Goal: Answer question/provide support: Share knowledge or assist other users

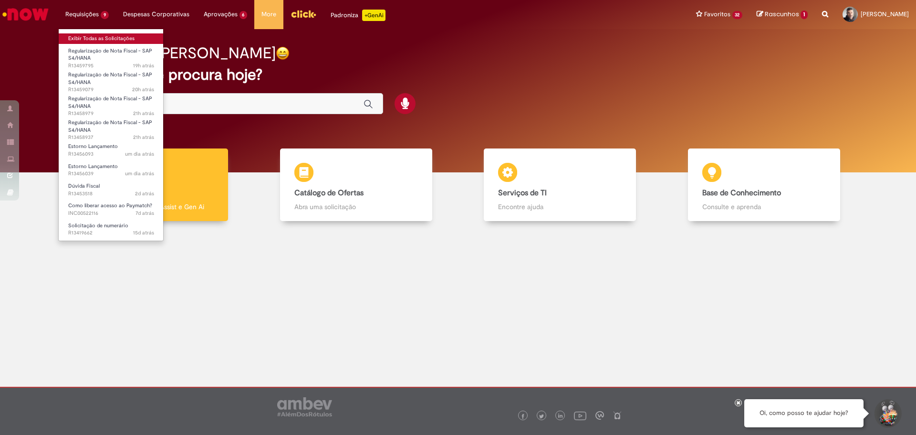
click at [94, 34] on link "Exibir Todas as Solicitações" at bounding box center [111, 38] width 105 height 10
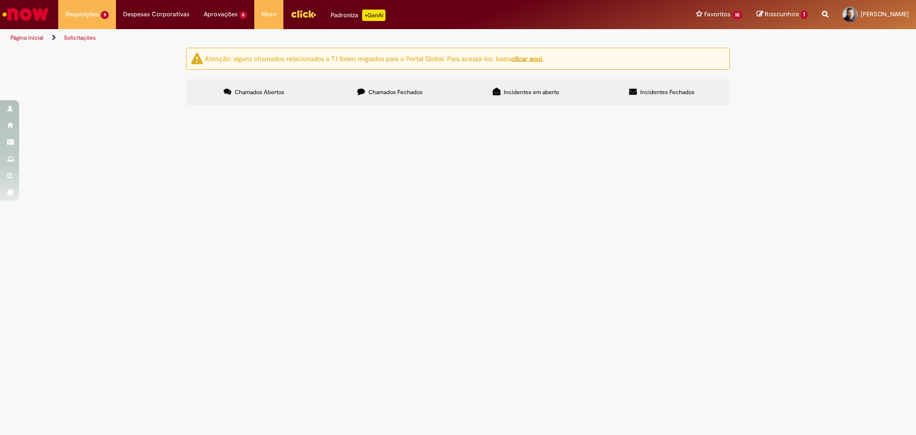
click at [0, 0] on span "NF 011944-1 AGILCLEAN por favor gerar pedido para que possamos lançar NF RC 100…" at bounding box center [0, 0] width 0 height 0
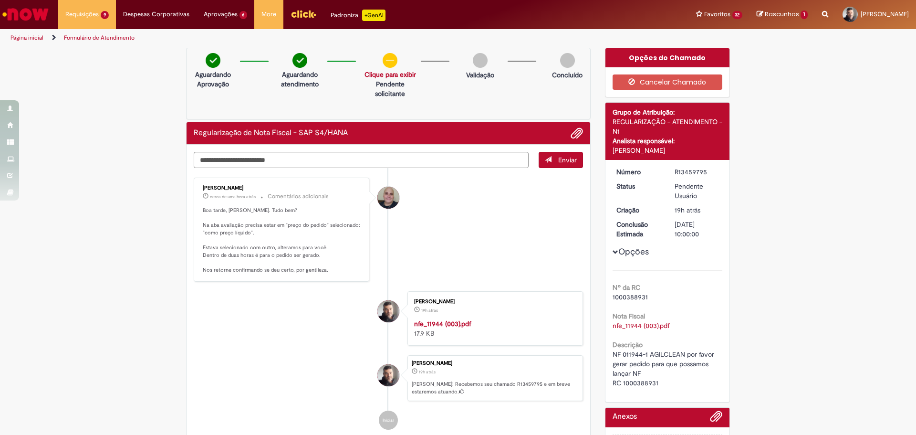
click at [639, 383] on span "NF 011944-1 AGILCLEAN por favor gerar pedido para que possamos lançar NF RC 100…" at bounding box center [664, 368] width 104 height 37
copy span "1000388931"
click at [267, 158] on textarea "Digite sua mensagem aqui..." at bounding box center [361, 160] width 335 height 16
type textarea "*"
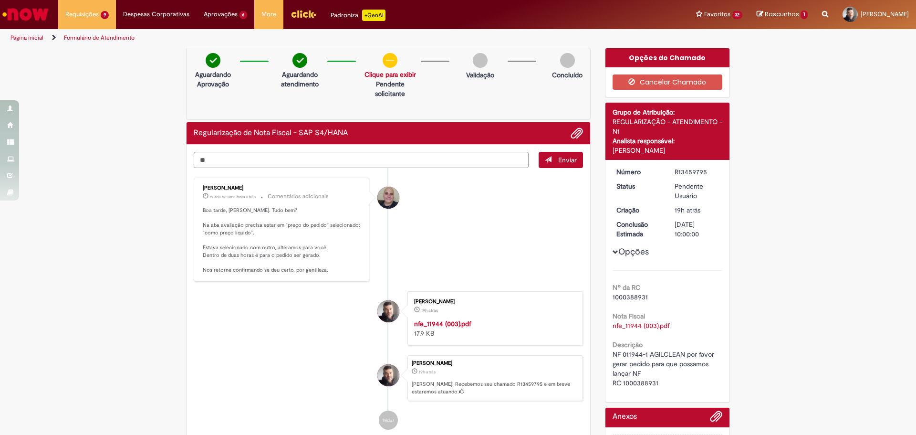
type textarea "*"
type textarea "**********"
click at [558, 159] on span "Enviar" at bounding box center [567, 159] width 19 height 9
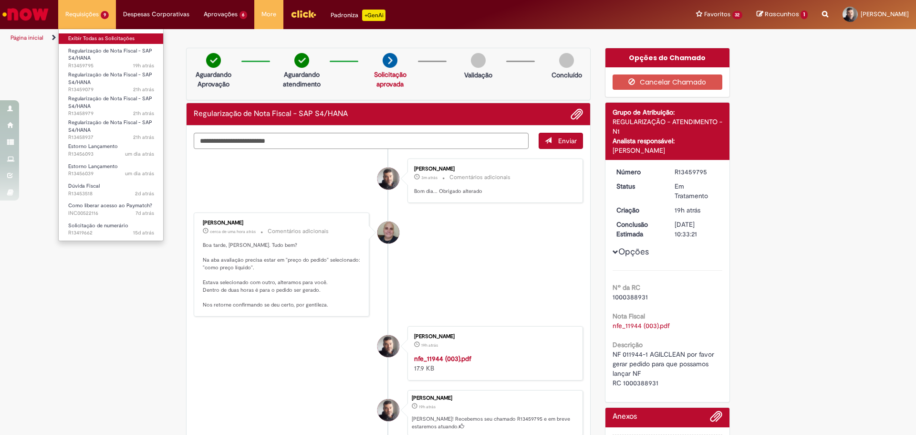
click at [96, 39] on link "Exibir Todas as Solicitações" at bounding box center [111, 38] width 105 height 10
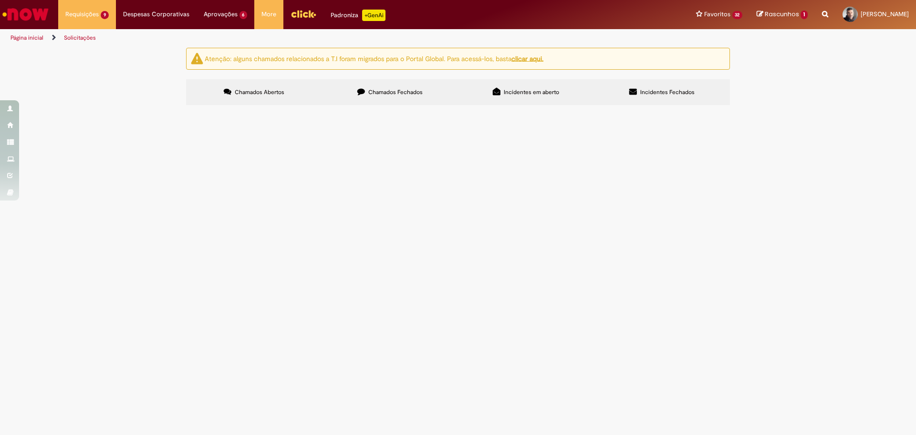
click at [0, 0] on span "NF 50462-55 [PERSON_NAME] TECNICA por favor gerar pedido para que possamos lanç…" at bounding box center [0, 0] width 0 height 0
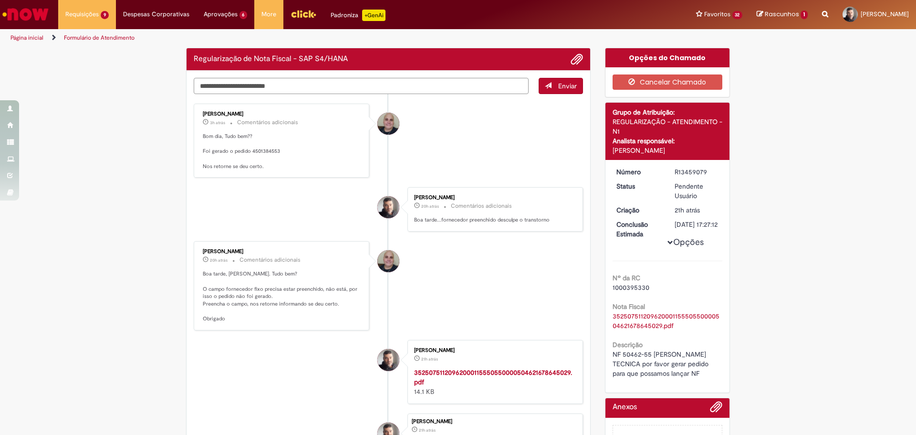
click at [298, 84] on textarea "Digite sua mensagem aqui..." at bounding box center [361, 86] width 335 height 16
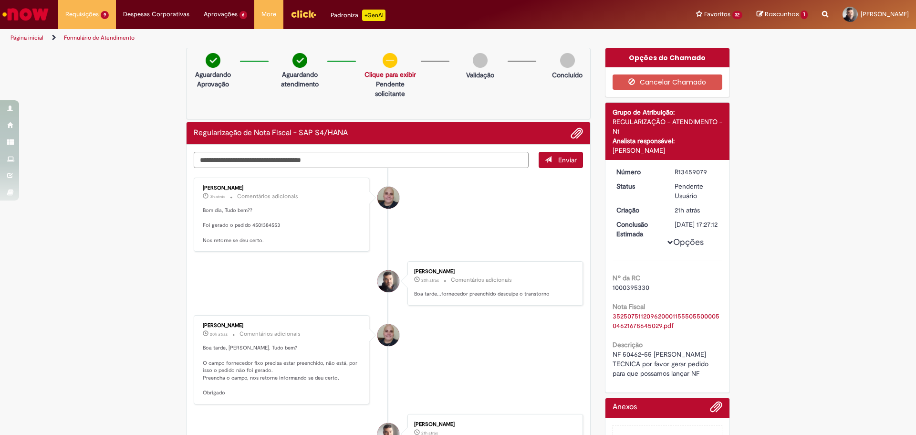
drag, startPoint x: 316, startPoint y: 162, endPoint x: 178, endPoint y: 170, distance: 138.1
click at [175, 159] on div "**********" at bounding box center [458, 320] width 916 height 545
type textarea "**********"
click at [557, 164] on button "Enviar" at bounding box center [561, 160] width 44 height 16
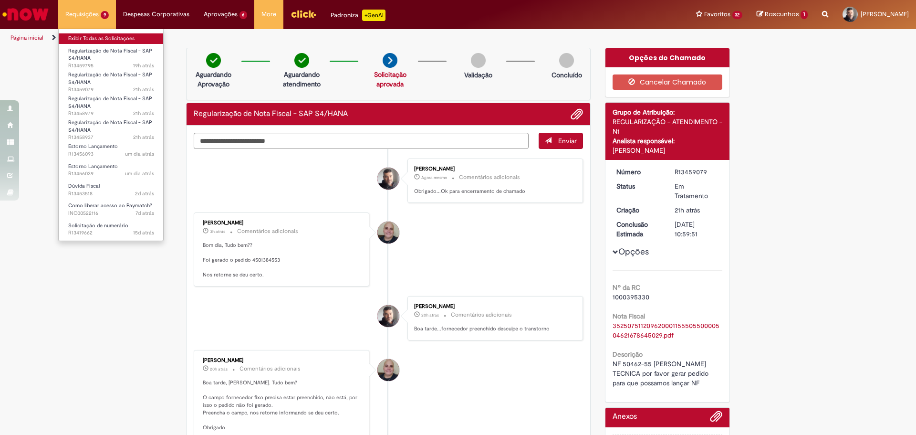
click at [88, 38] on link "Exibir Todas as Solicitações" at bounding box center [111, 38] width 105 height 10
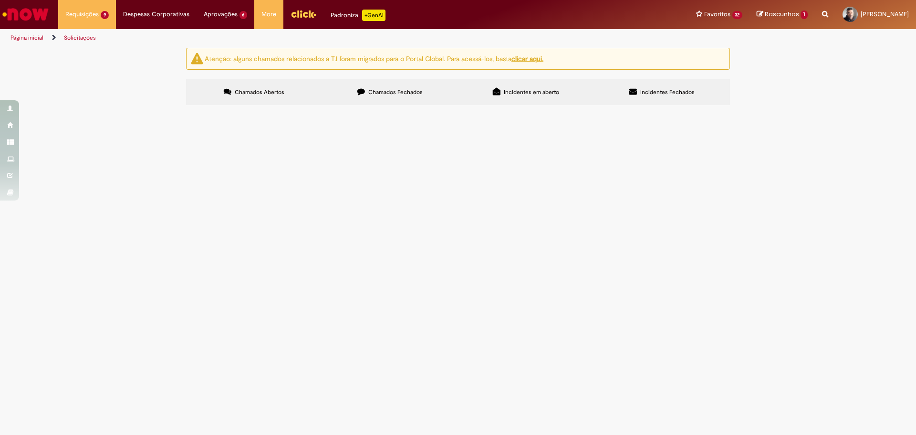
click at [0, 0] on span "Regularização de Nota Fiscal - SAP S4/HANA" at bounding box center [0, 0] width 0 height 0
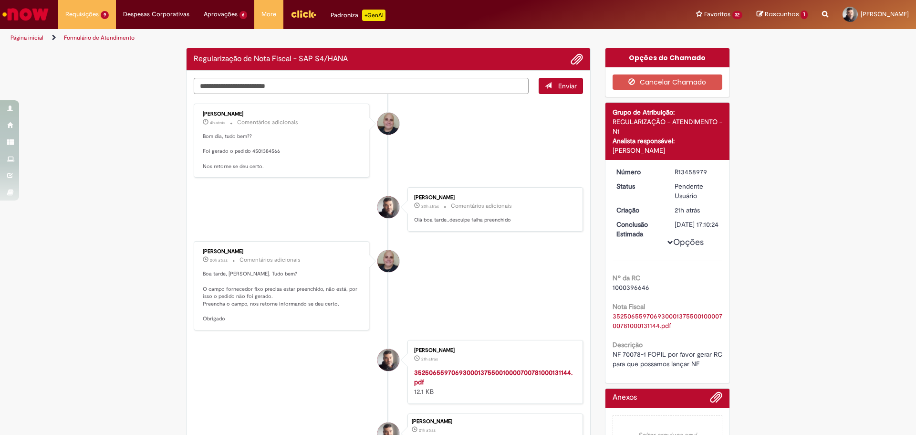
click at [278, 84] on textarea "Digite sua mensagem aqui..." at bounding box center [361, 86] width 335 height 16
paste textarea "**********"
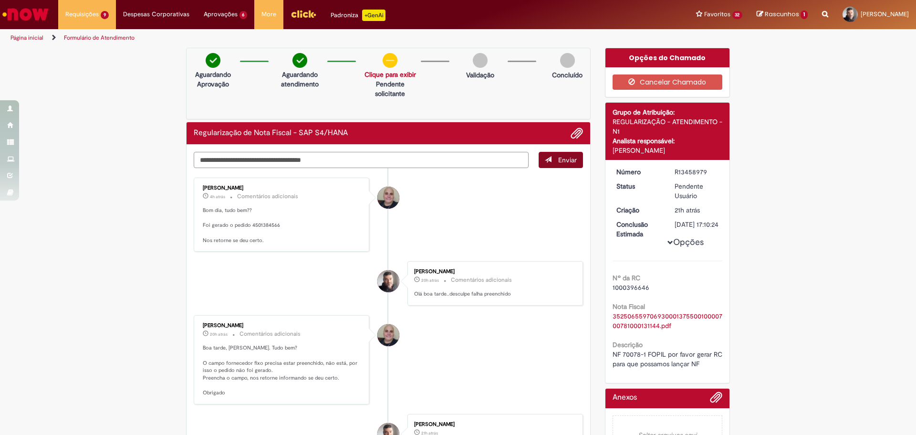
type textarea "**********"
click at [545, 159] on span "submit" at bounding box center [548, 159] width 7 height 7
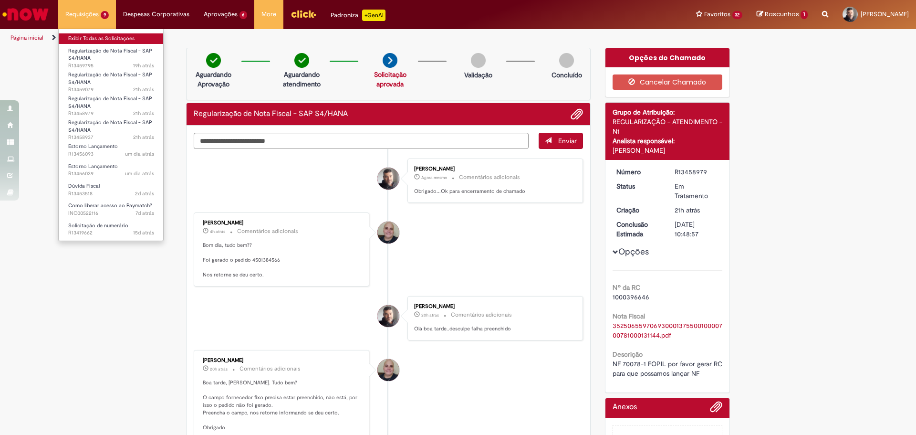
drag, startPoint x: 88, startPoint y: 36, endPoint x: 115, endPoint y: 43, distance: 27.7
click at [88, 37] on link "Exibir Todas as Solicitações" at bounding box center [111, 38] width 105 height 10
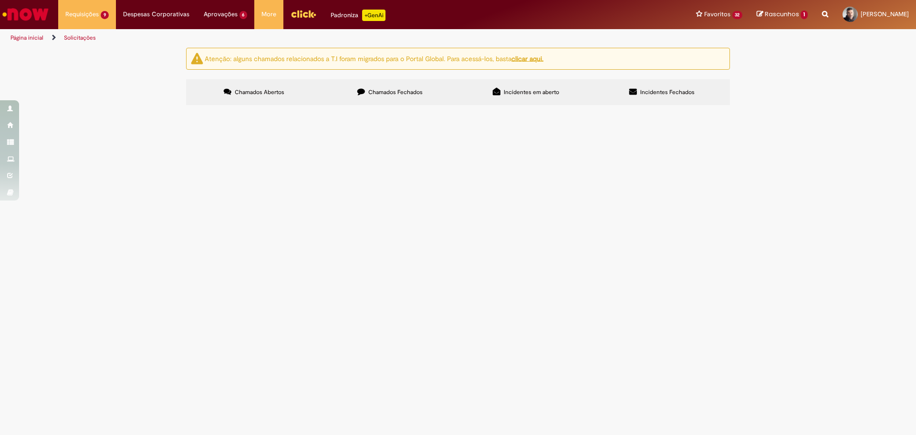
click at [0, 0] on span "NF 6414-1 por favo gerar pedido da RC 1000380706 para que possamos lançar NF" at bounding box center [0, 0] width 0 height 0
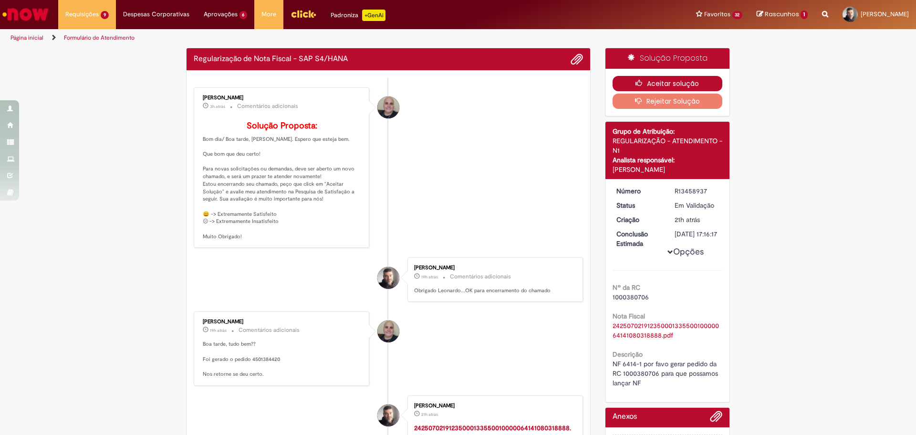
click at [654, 83] on button "Aceitar solução" at bounding box center [667, 83] width 110 height 15
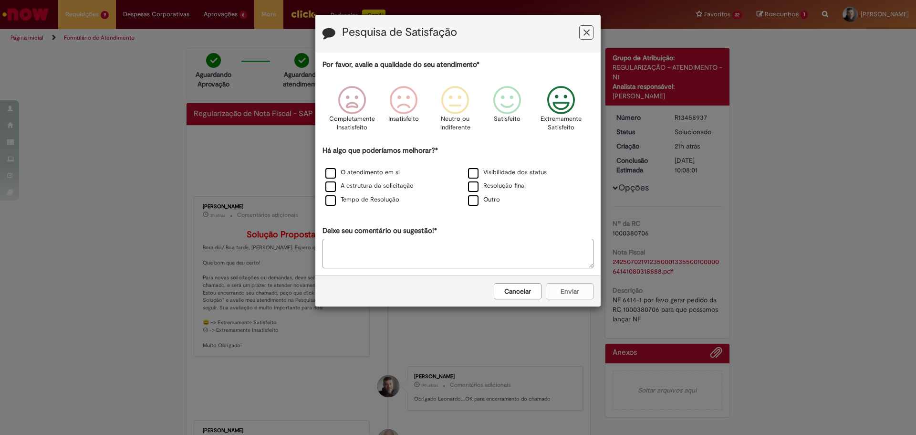
click at [553, 102] on icon "Feedback" at bounding box center [561, 100] width 36 height 29
click at [321, 203] on div "Tempo de Resolução" at bounding box center [386, 200] width 141 height 12
click at [328, 200] on label "Tempo de Resolução" at bounding box center [362, 199] width 74 height 9
click at [359, 249] on textarea "Deixe seu comentário ou sugestão!*" at bounding box center [457, 253] width 271 height 30
click at [346, 197] on label "Tempo de Resolução" at bounding box center [362, 199] width 74 height 9
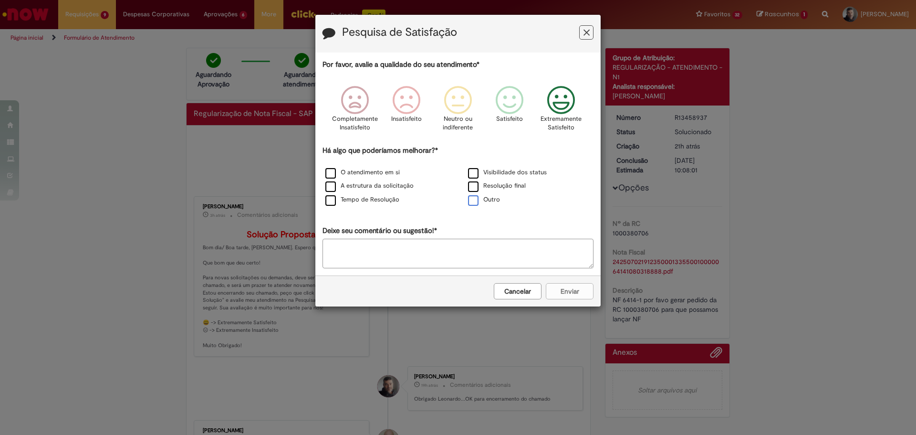
click at [478, 204] on label "Outro" at bounding box center [484, 199] width 32 height 9
click at [479, 247] on textarea "Deixe seu comentário ou sugestão!*" at bounding box center [457, 253] width 271 height 30
type textarea "*"
click at [477, 202] on label "Outro" at bounding box center [484, 199] width 32 height 9
click at [477, 204] on label "Outro" at bounding box center [484, 199] width 32 height 9
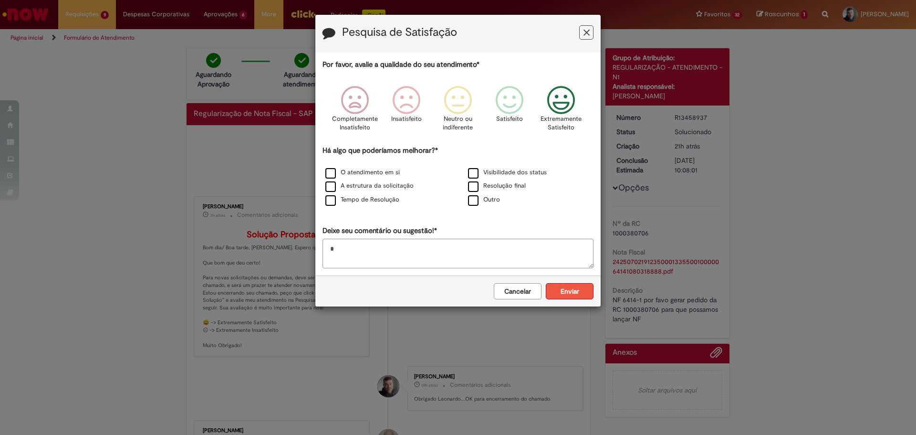
click at [575, 298] on div "Cancelar Enviar" at bounding box center [457, 290] width 285 height 31
click at [569, 296] on button "Enviar" at bounding box center [570, 291] width 48 height 16
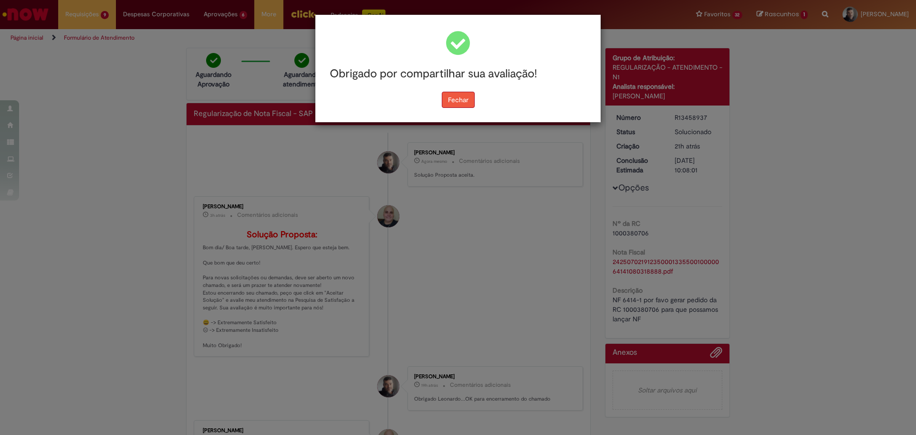
click at [443, 99] on div "Fechar" at bounding box center [457, 100] width 271 height 16
click at [451, 104] on button "Fechar" at bounding box center [458, 100] width 33 height 16
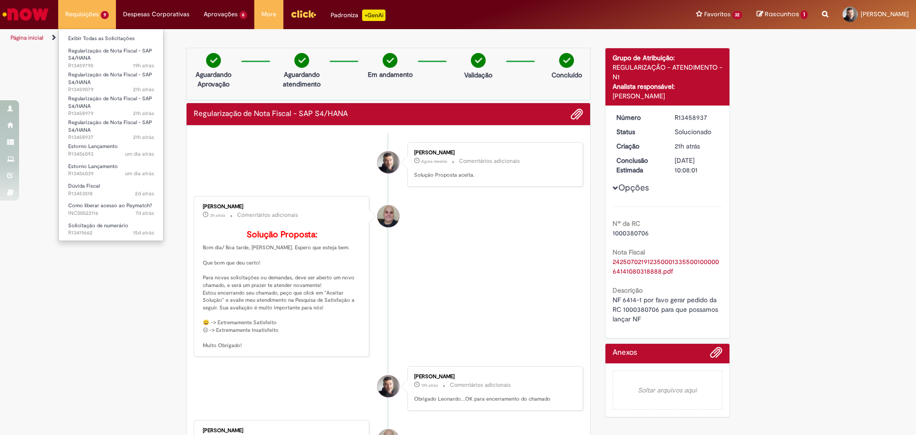
click at [81, 33] on li "Exibir Todas as Solicitações" at bounding box center [111, 37] width 105 height 12
click at [92, 36] on link "Exibir Todas as Solicitações" at bounding box center [111, 38] width 105 height 10
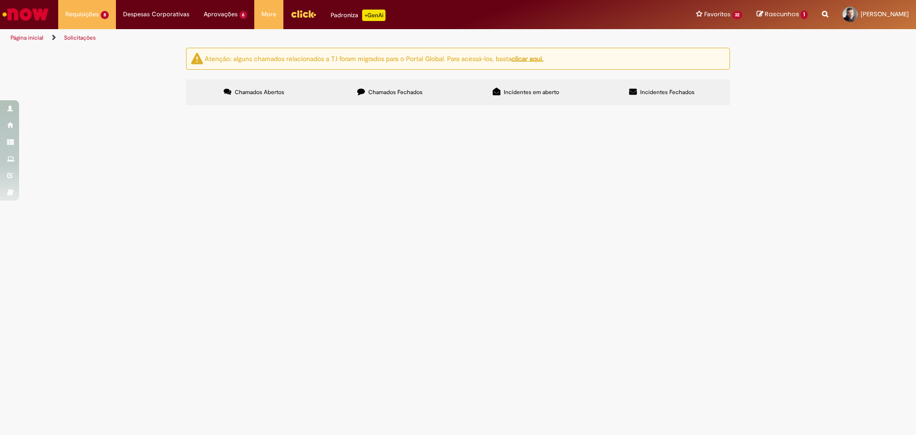
click at [0, 0] on span "A NF- 4138118-2 ID- 3367197 Fornecedor - 10278217 foi emitida e lançada com a u…" at bounding box center [0, 0] width 0 height 0
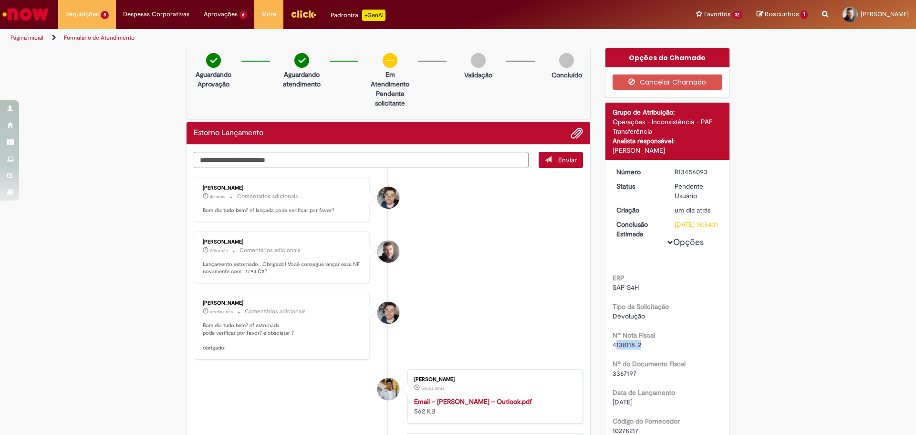
drag, startPoint x: 611, startPoint y: 354, endPoint x: 635, endPoint y: 355, distance: 24.8
click at [635, 349] on span "4138118-2" at bounding box center [626, 344] width 29 height 9
click at [638, 360] on div "ERP SAP S4H Tipo da Solicitação Devolução Nº Nota Fiscal 4138118-2 Nº do Docume…" at bounding box center [667, 428] width 110 height 337
drag, startPoint x: 608, startPoint y: 353, endPoint x: 644, endPoint y: 357, distance: 36.5
click at [645, 352] on div "Número R13456093 Status Pendente Usuário Criação um dia atrás um dia atrás Conc…" at bounding box center [667, 386] width 124 height 452
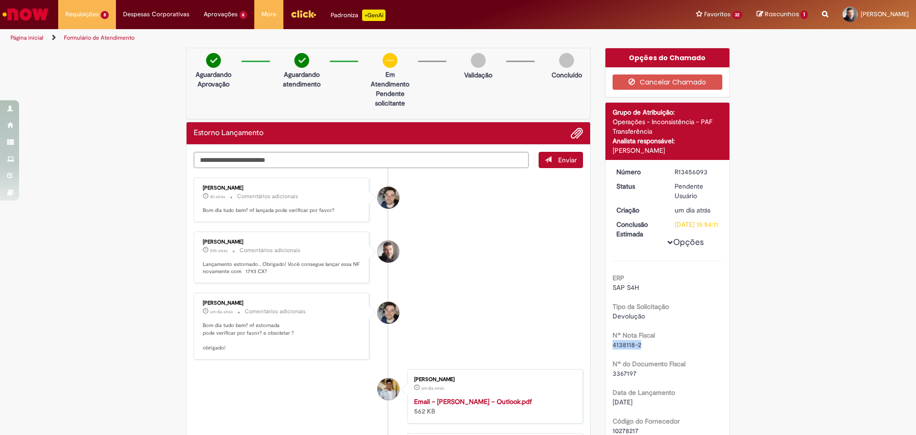
copy span "4138118-2"
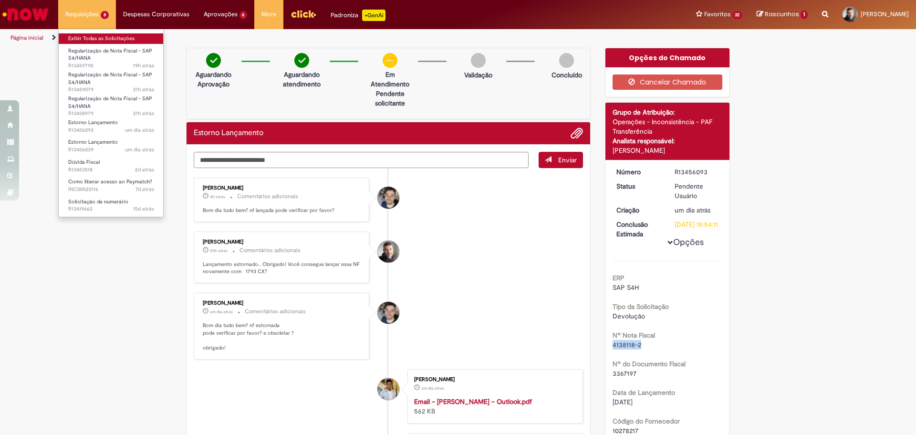
click at [96, 41] on link "Exibir Todas as Solicitações" at bounding box center [111, 38] width 105 height 10
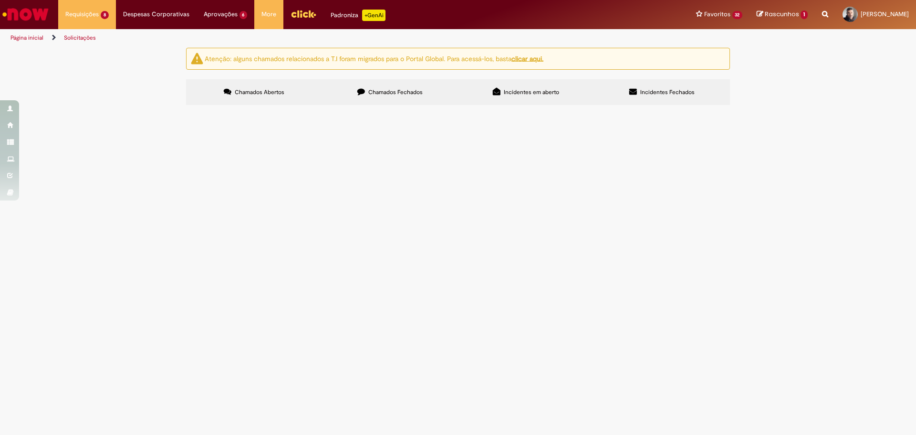
click at [0, 0] on span "Lançamento na NF- 4138116-2 ID- 3367264 Fornecedor- 10278217 foi emitida com o …" at bounding box center [0, 0] width 0 height 0
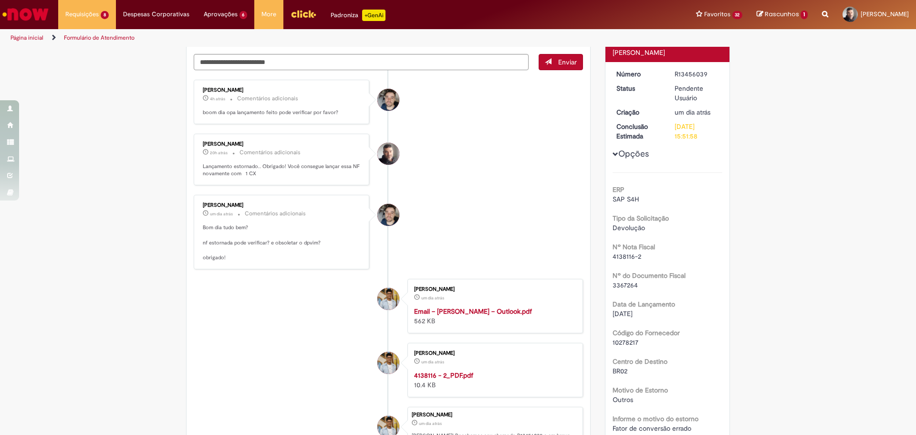
scroll to position [143, 0]
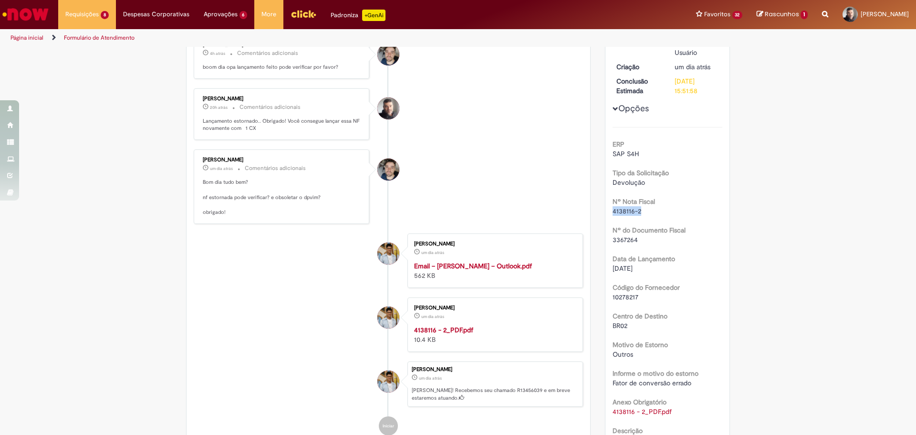
drag, startPoint x: 607, startPoint y: 212, endPoint x: 649, endPoint y: 230, distance: 45.3
click at [643, 212] on div "Número R13456039 Status Pendente Usuário Criação um dia atrás um dia atrás Conc…" at bounding box center [667, 257] width 124 height 480
copy span "4138116-2"
click at [298, 12] on img "Menu Cabeçalho" at bounding box center [303, 14] width 26 height 14
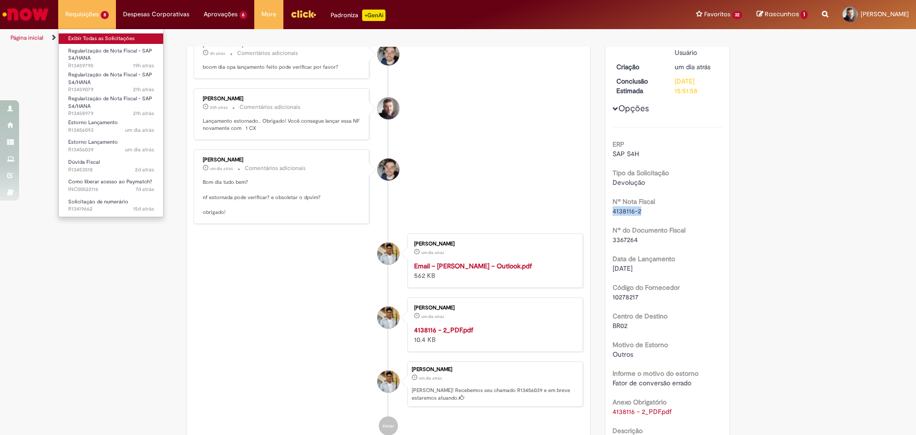
click at [85, 39] on link "Exibir Todas as Solicitações" at bounding box center [111, 38] width 105 height 10
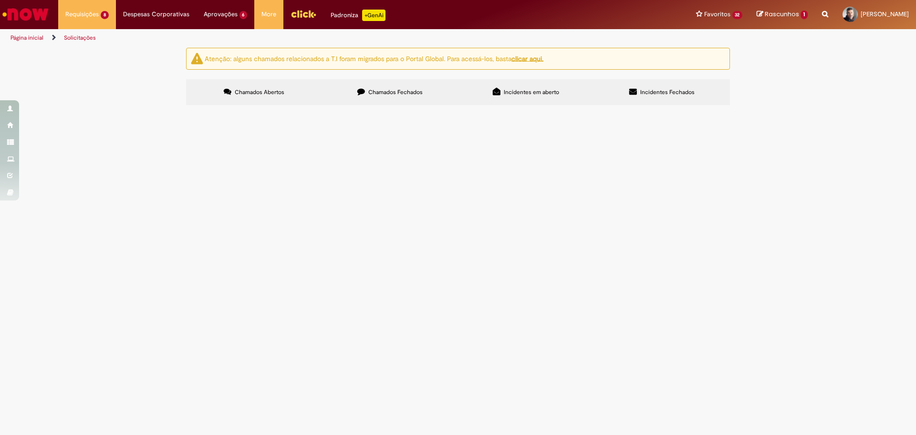
scroll to position [9, 0]
click at [0, 0] on span "A NF- 4138118-2 ID- 3367197 Fornecedor - 10278217 foi emitida e lançada com a u…" at bounding box center [0, 0] width 0 height 0
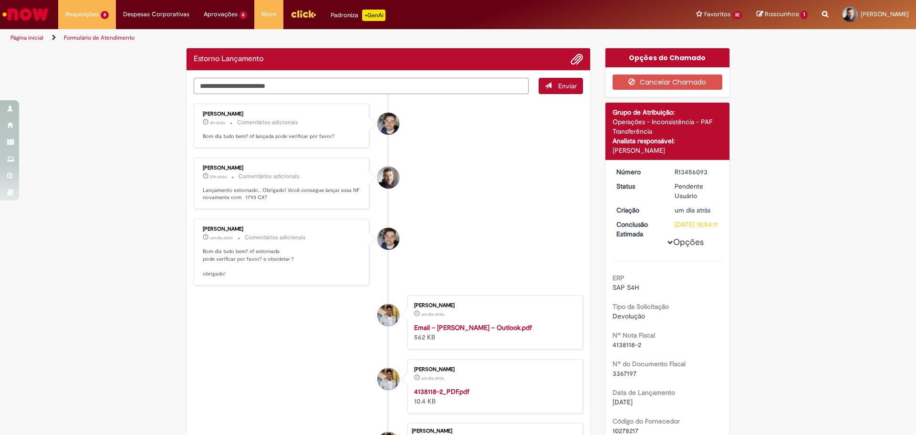
click at [284, 83] on textarea "Digite sua mensagem aqui..." at bounding box center [361, 86] width 335 height 16
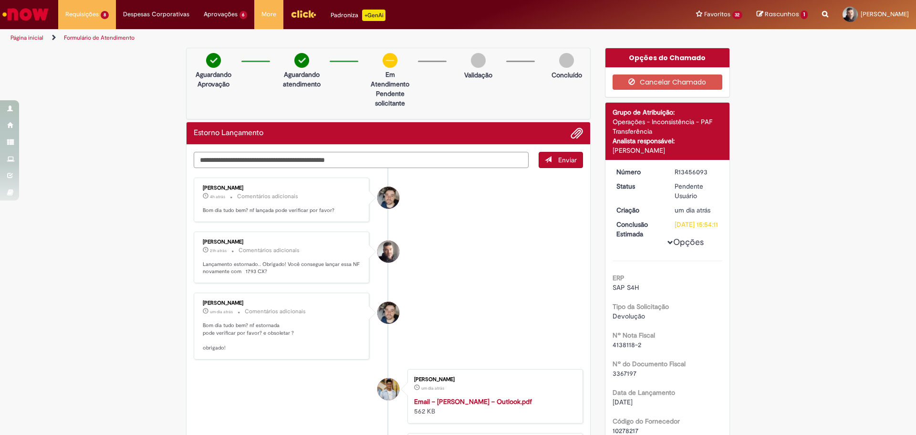
click at [224, 160] on textarea "**********" at bounding box center [361, 160] width 335 height 16
drag, startPoint x: 377, startPoint y: 160, endPoint x: 142, endPoint y: 159, distance: 234.7
click at [138, 154] on div "**********" at bounding box center [458, 379] width 916 height 663
type textarea "**********"
click at [558, 163] on span "Enviar" at bounding box center [567, 159] width 19 height 9
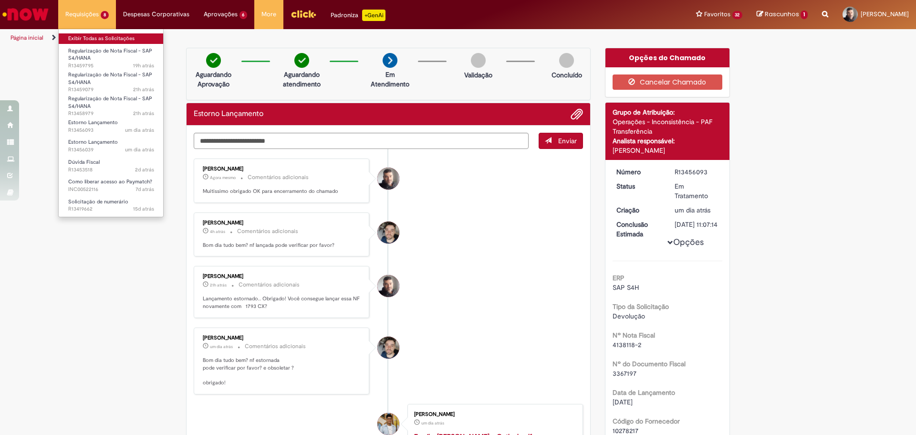
click at [89, 38] on link "Exibir Todas as Solicitações" at bounding box center [111, 38] width 105 height 10
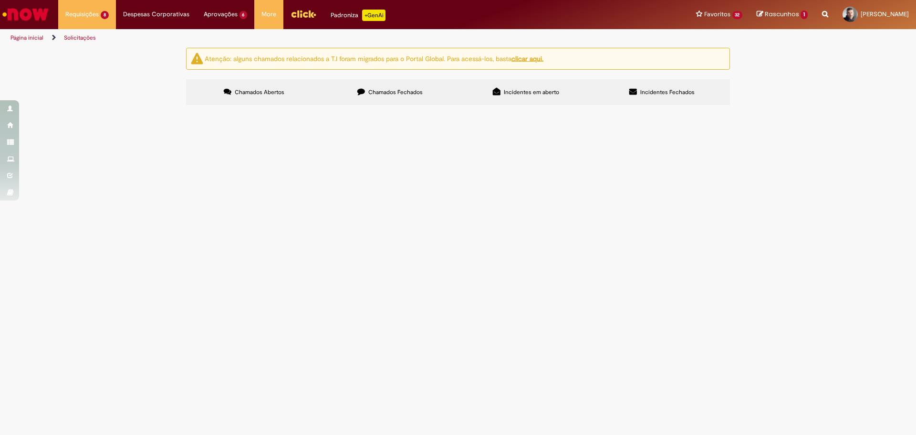
click at [0, 0] on span "Lançamento na NF- 4138116-2 ID- 3367264 Fornecedor- 10278217 foi emitida com o …" at bounding box center [0, 0] width 0 height 0
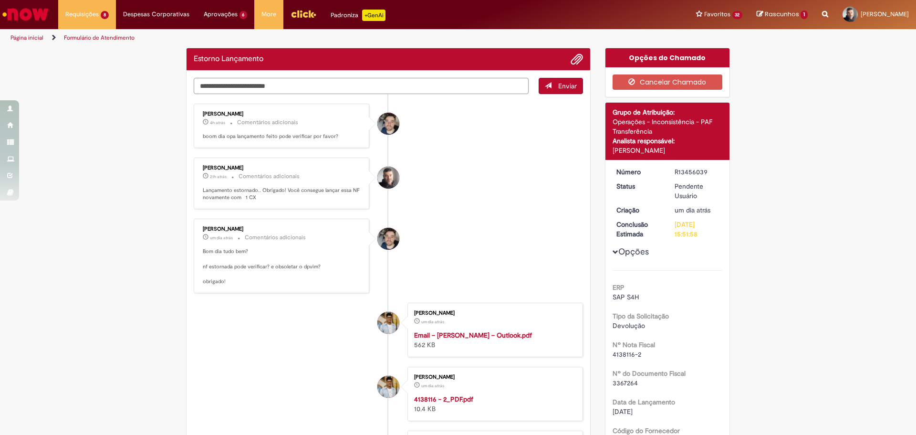
click at [283, 83] on textarea "Digite sua mensagem aqui..." at bounding box center [361, 86] width 335 height 16
paste textarea "**********"
type textarea "**********"
click at [550, 88] on div "**********" at bounding box center [388, 292] width 419 height 488
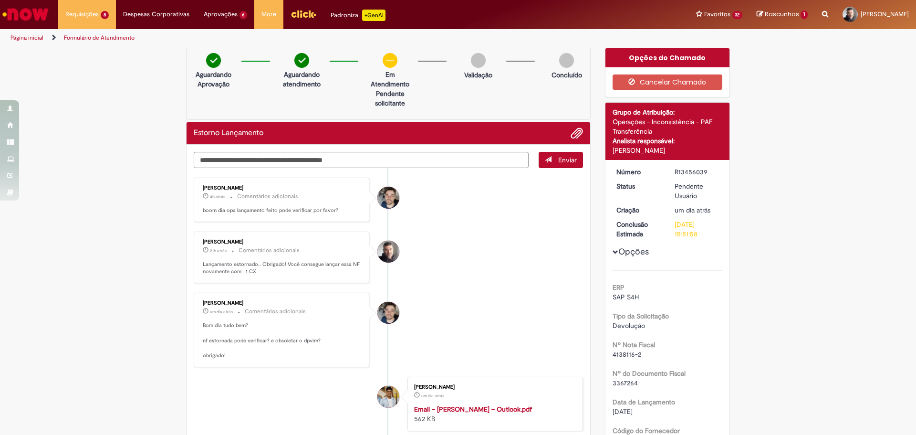
click at [558, 164] on button "Enviar" at bounding box center [561, 160] width 44 height 16
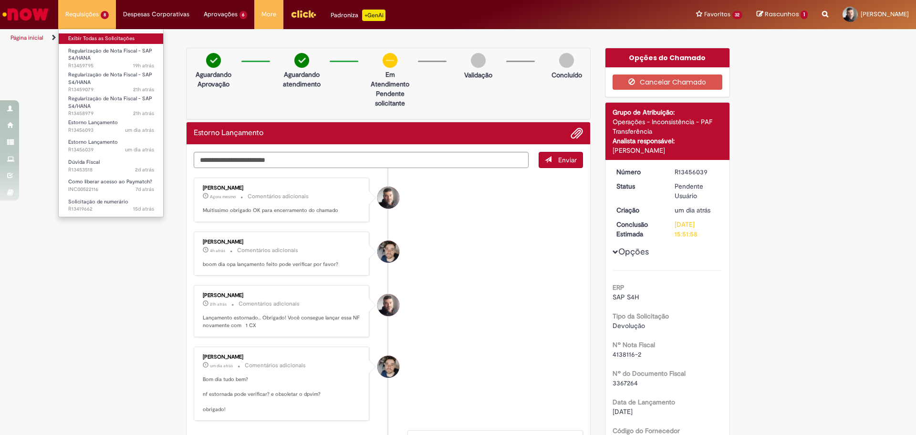
click at [81, 35] on link "Exibir Todas as Solicitações" at bounding box center [111, 38] width 105 height 10
